Goal: Transaction & Acquisition: Purchase product/service

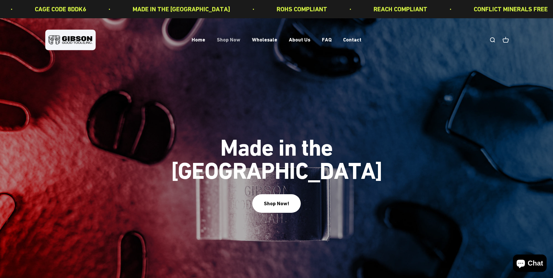
click at [226, 40] on link "Shop Now" at bounding box center [229, 40] width 24 height 6
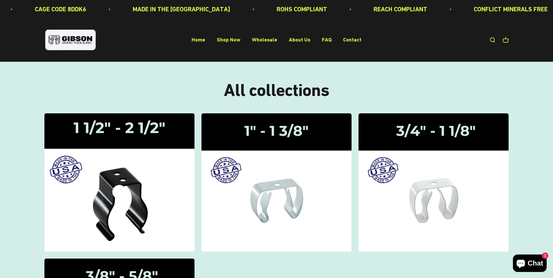
click at [81, 178] on img at bounding box center [119, 182] width 159 height 147
